Goal: Find specific page/section: Find specific page/section

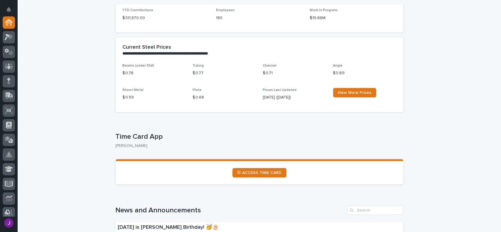
scroll to position [235, 0]
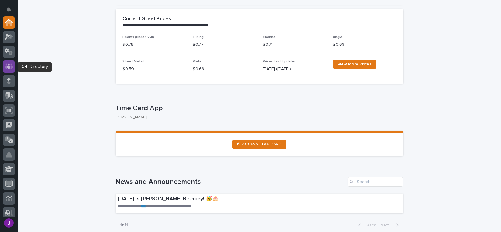
click at [8, 68] on icon at bounding box center [9, 66] width 9 height 7
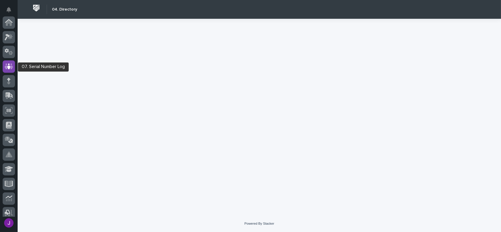
scroll to position [44, 0]
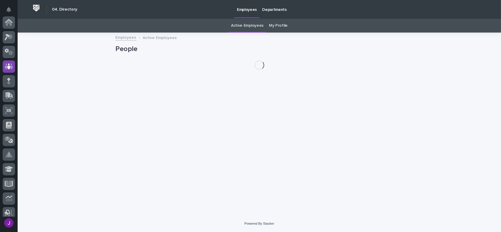
scroll to position [44, 0]
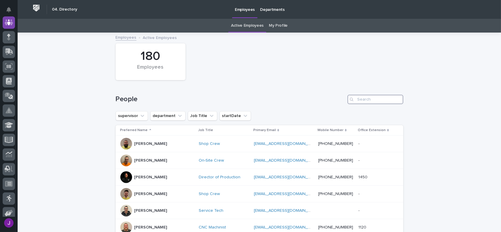
click at [375, 101] on input "Search" at bounding box center [375, 99] width 56 height 9
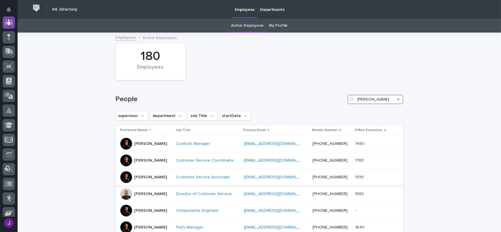
type input "[PERSON_NAME]"
click at [152, 177] on p "[PERSON_NAME]" at bounding box center [150, 177] width 33 height 5
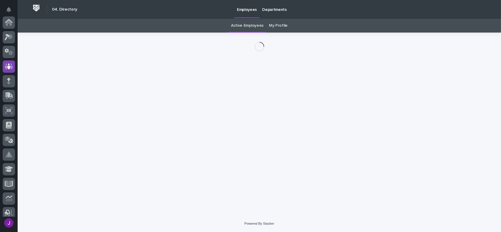
scroll to position [44, 0]
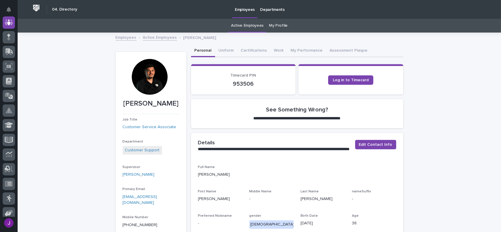
click at [147, 74] on div at bounding box center [150, 77] width 36 height 36
click at [274, 22] on link "My Profile" at bounding box center [278, 26] width 19 height 14
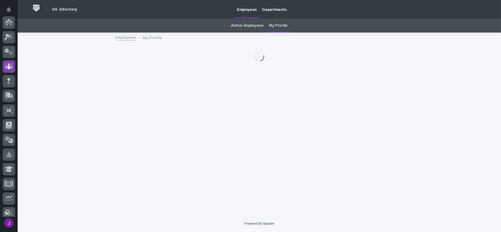
scroll to position [44, 0]
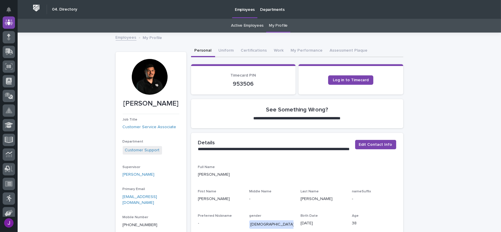
click at [155, 75] on div at bounding box center [150, 77] width 36 height 36
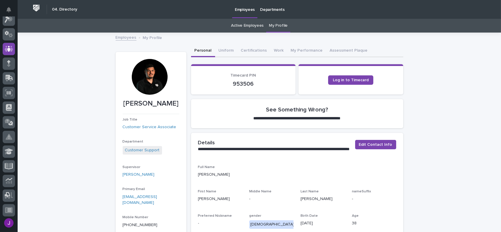
scroll to position [0, 0]
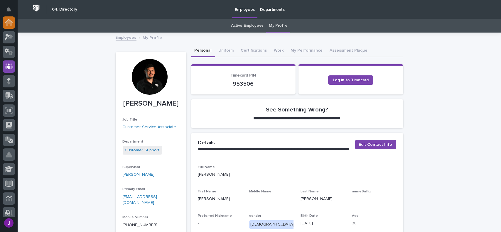
click at [5, 20] on icon at bounding box center [9, 22] width 8 height 7
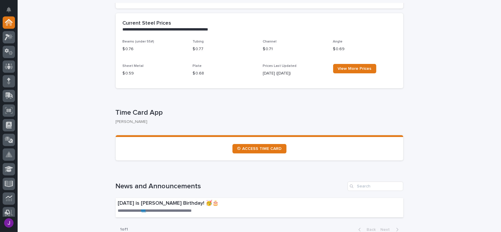
scroll to position [235, 0]
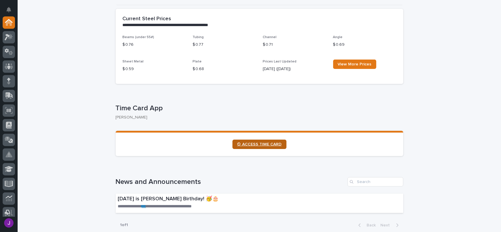
click at [253, 142] on span "⏲ ACCESS TIME CARD" at bounding box center [259, 144] width 45 height 4
